Goal: Find contact information: Find contact information

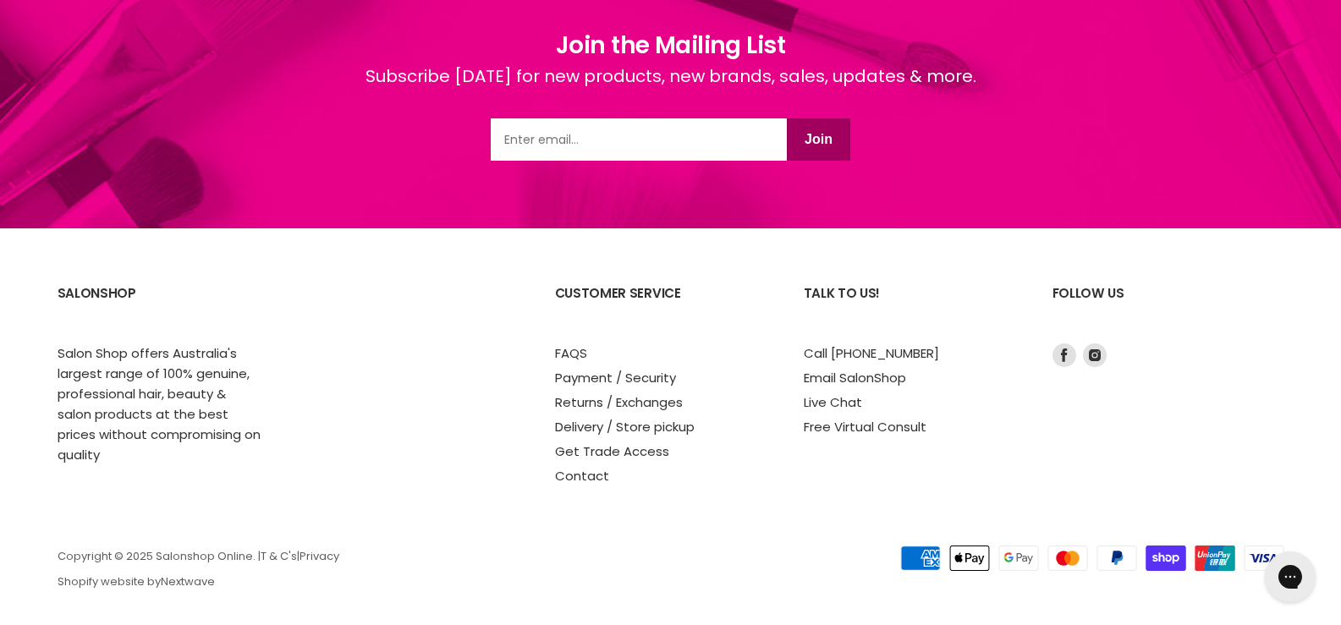
scroll to position [2533, 0]
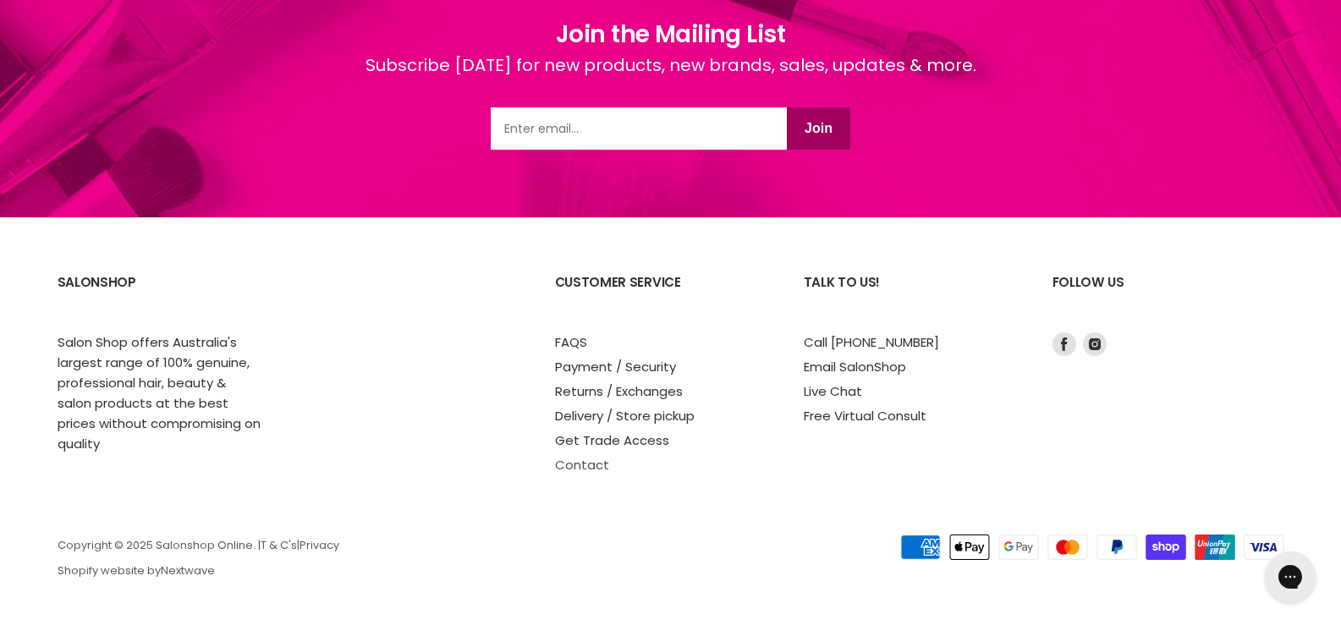
click at [596, 462] on link "Contact" at bounding box center [582, 465] width 54 height 18
